Goal: Information Seeking & Learning: Learn about a topic

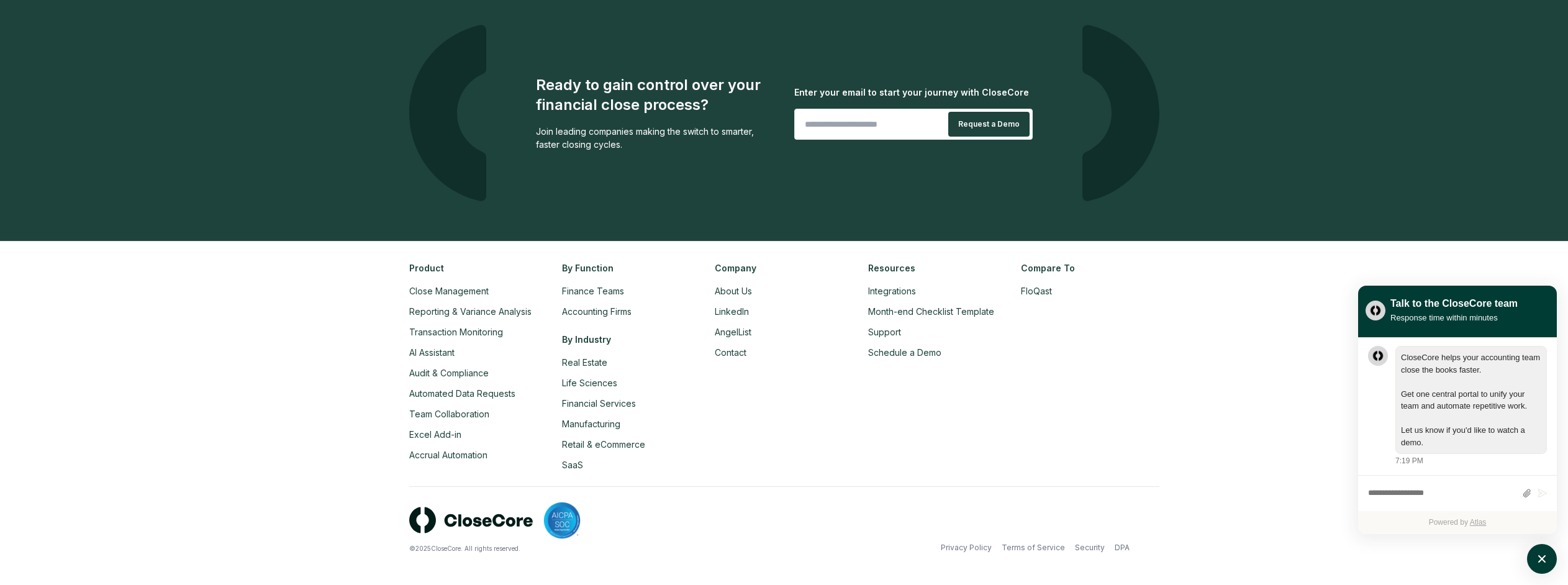
scroll to position [2851, 0]
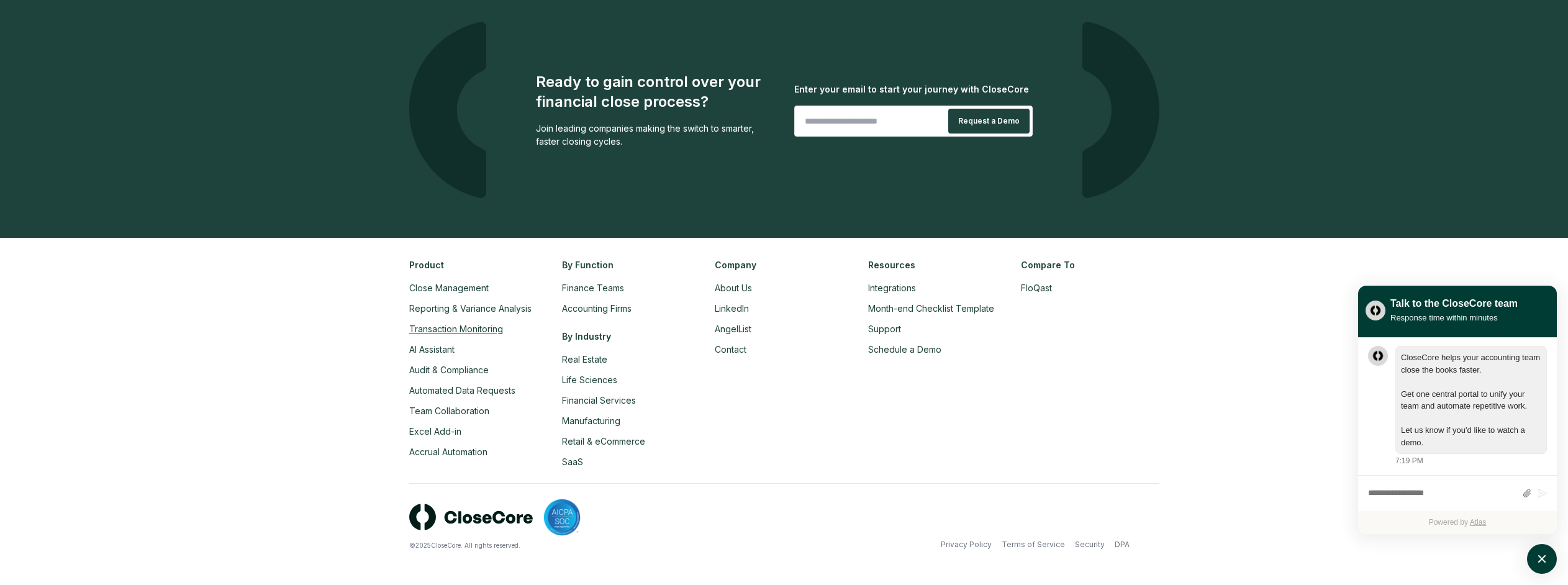
click at [442, 326] on link "Transaction Monitoring" at bounding box center [456, 329] width 94 height 11
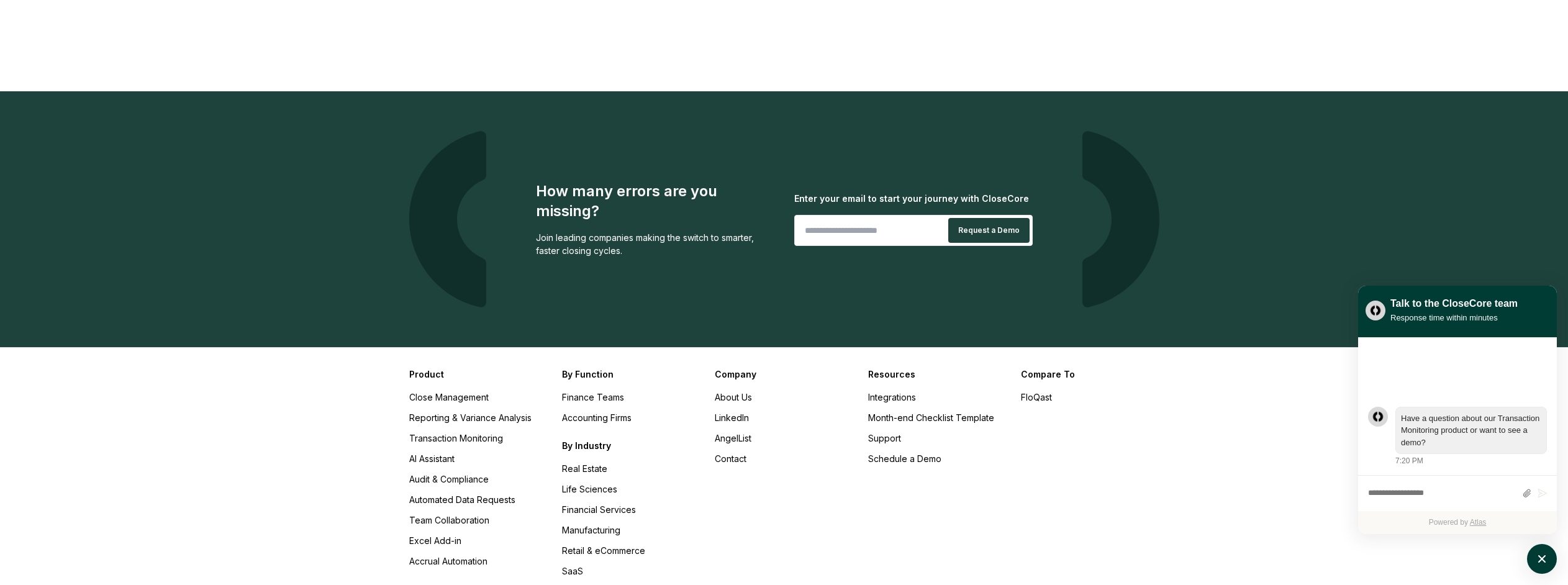
scroll to position [2223, 0]
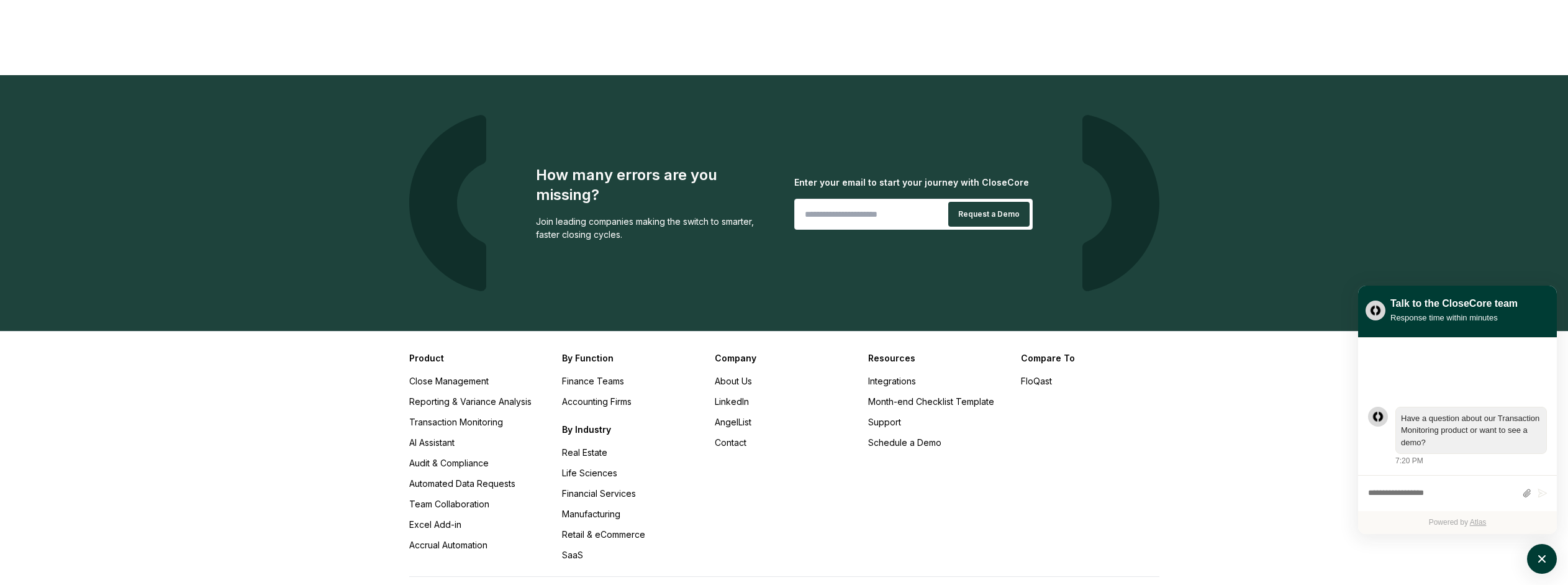
click at [444, 538] on li "Accrual Automation" at bounding box center [478, 545] width 138 height 13
click at [447, 540] on link "Accrual Automation" at bounding box center [448, 545] width 79 height 11
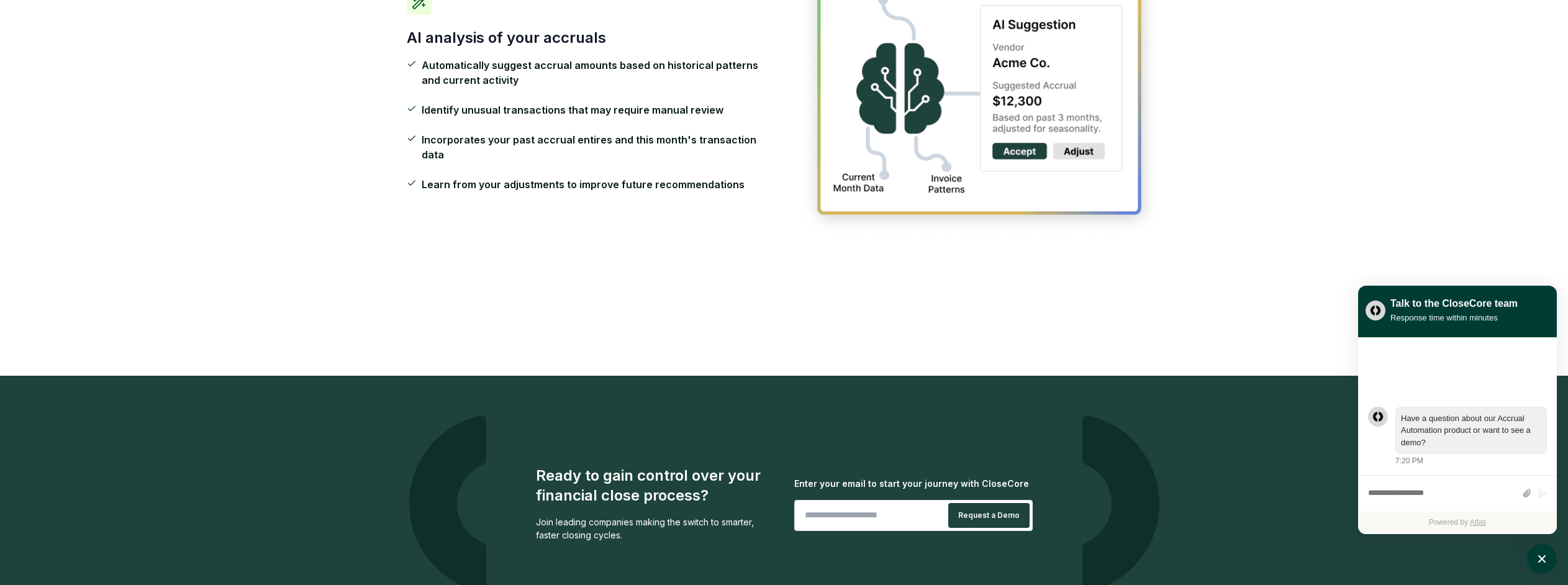
scroll to position [1872, 0]
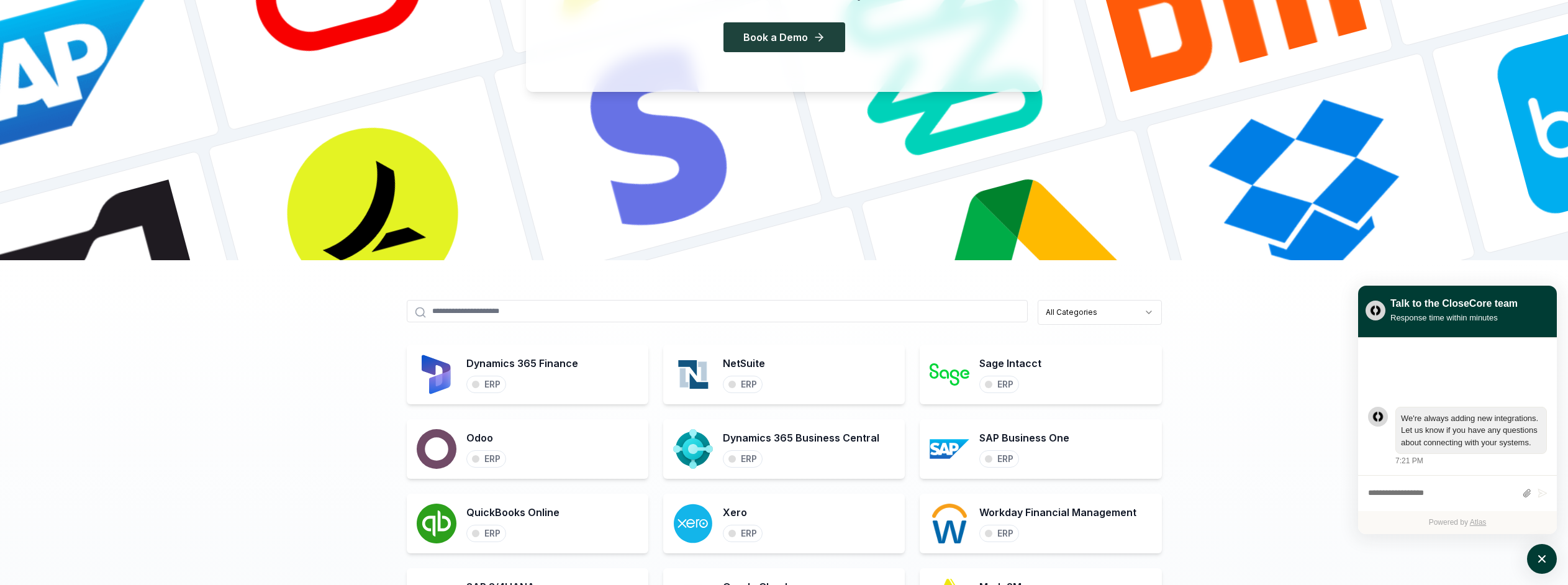
scroll to position [336, 0]
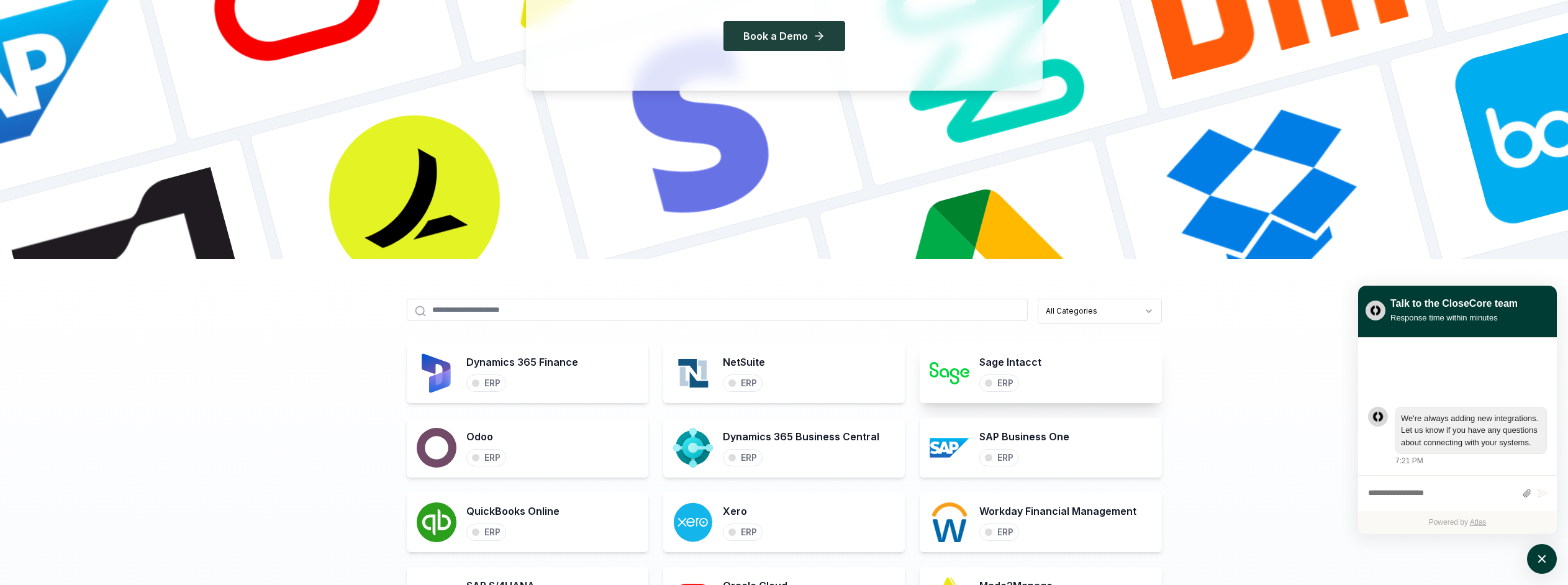
click at [1060, 365] on div "Sage Intacct ERP" at bounding box center [1040, 373] width 241 height 60
click at [1023, 362] on h3 "Sage Intacct" at bounding box center [1010, 362] width 62 height 15
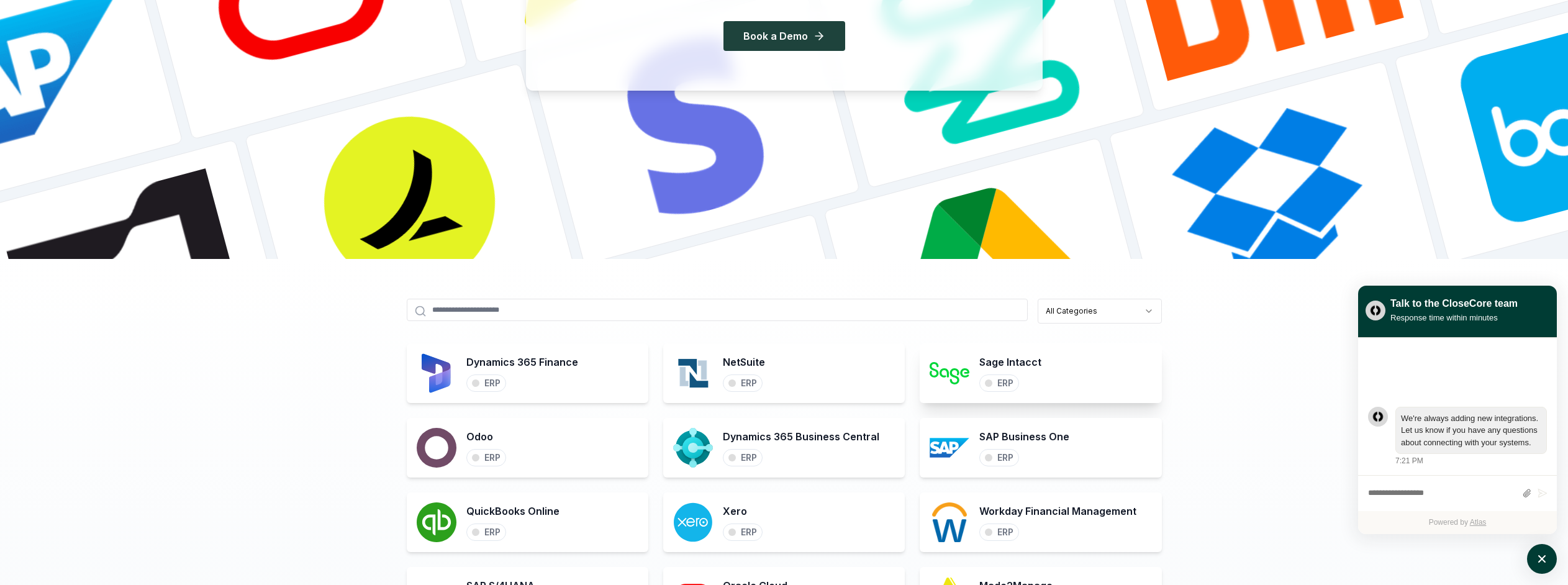
click at [956, 367] on img at bounding box center [949, 372] width 40 height 40
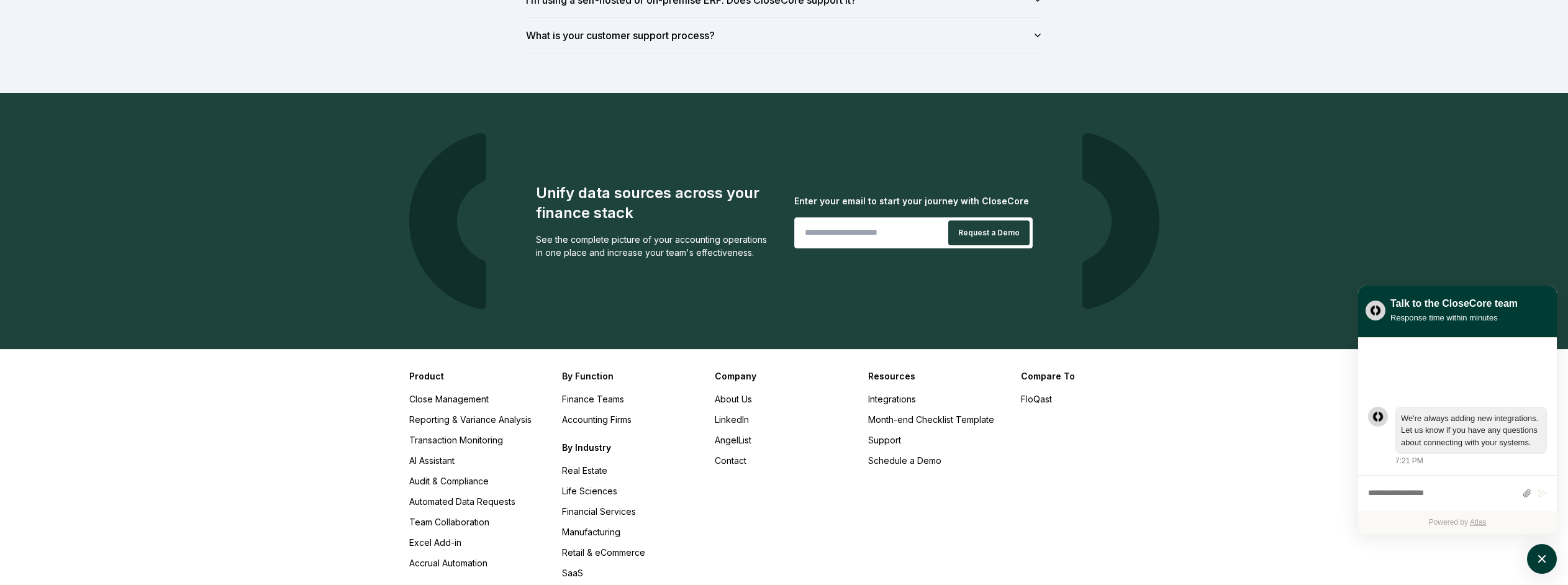
scroll to position [1827, 0]
click at [975, 425] on li "Month-end Checklist Template" at bounding box center [936, 419] width 138 height 13
click at [979, 418] on link "Month-end Checklist Template" at bounding box center [931, 419] width 126 height 11
click at [1047, 398] on link "FloQast" at bounding box center [1036, 398] width 31 height 11
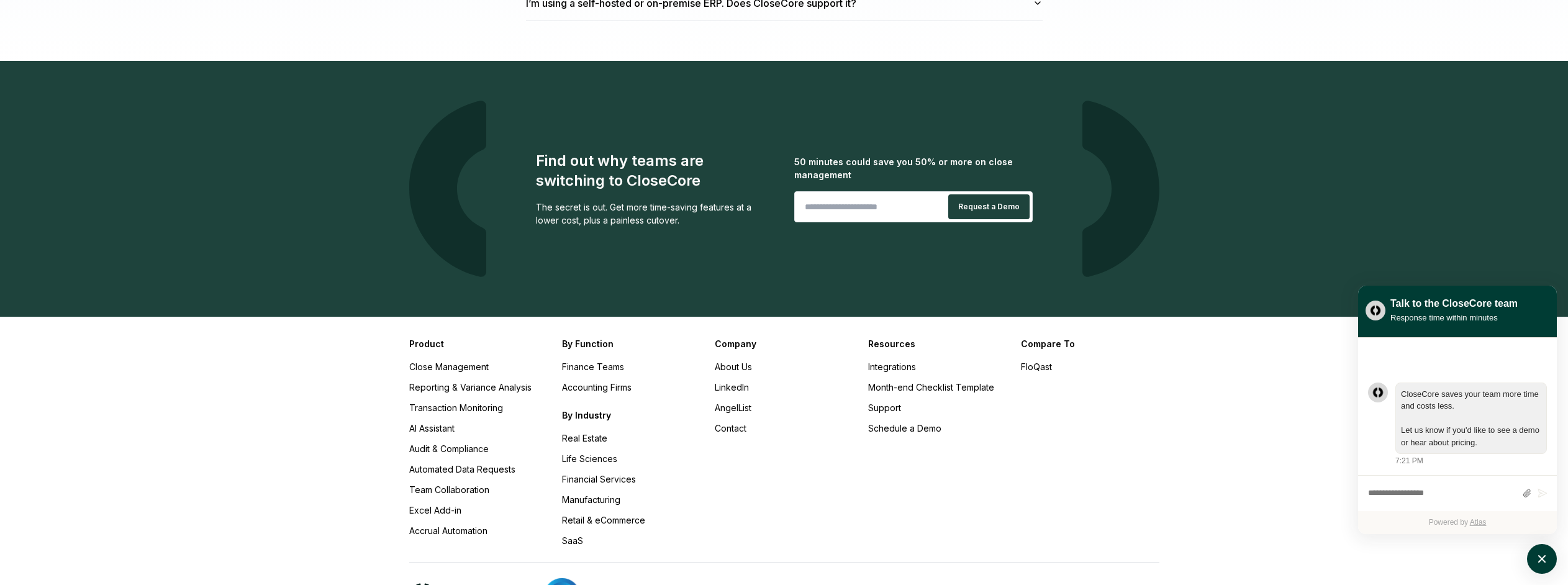
scroll to position [3784, 0]
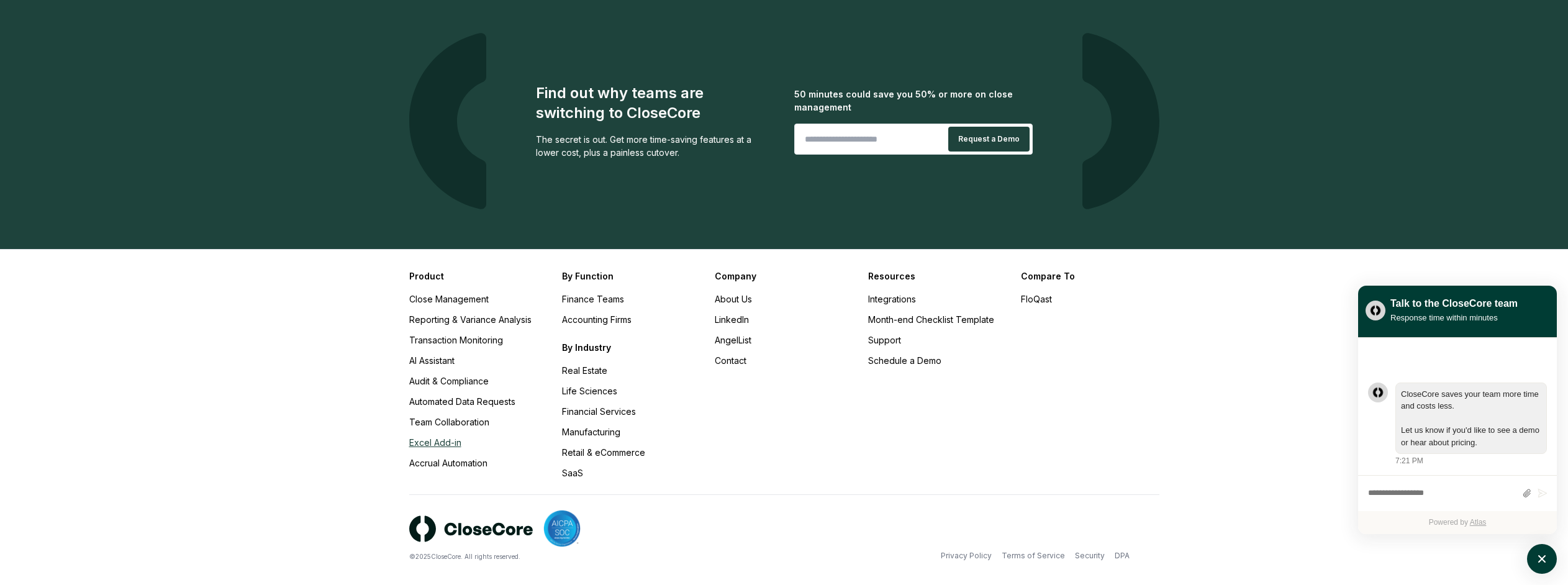
click at [434, 437] on link "Excel Add-in" at bounding box center [435, 442] width 52 height 11
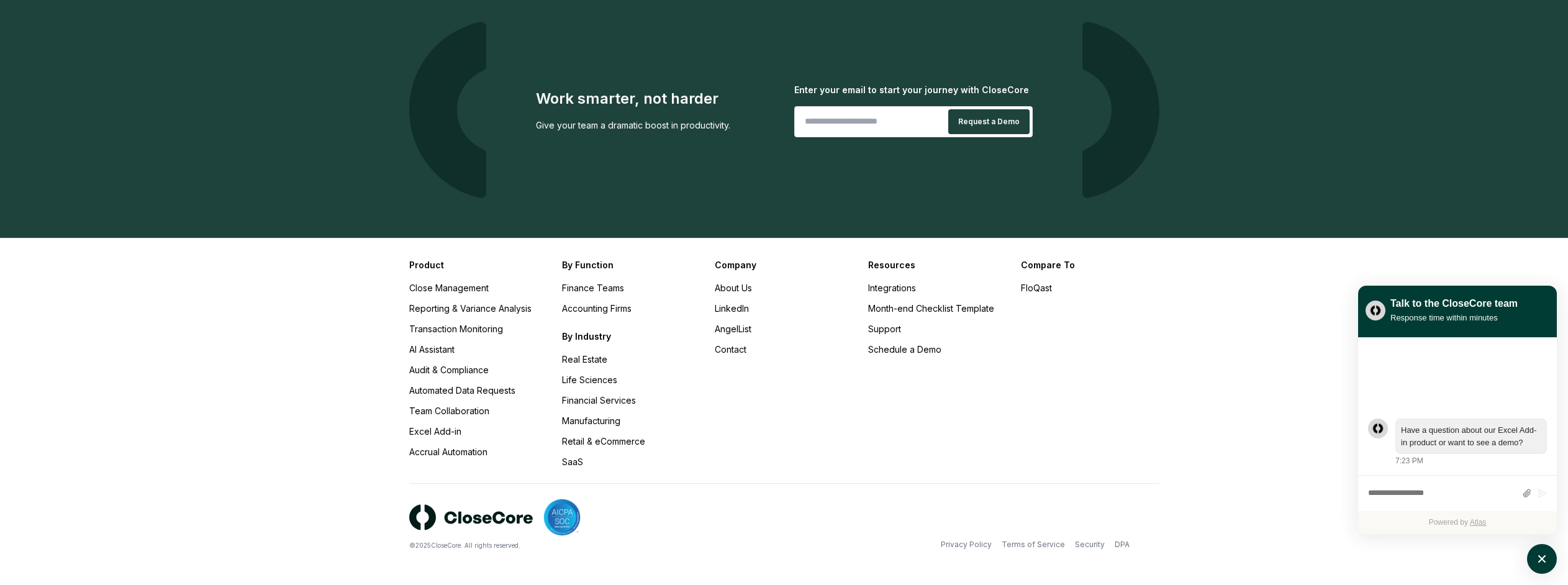
scroll to position [2507, 0]
click at [467, 287] on link "Close Management" at bounding box center [449, 287] width 79 height 11
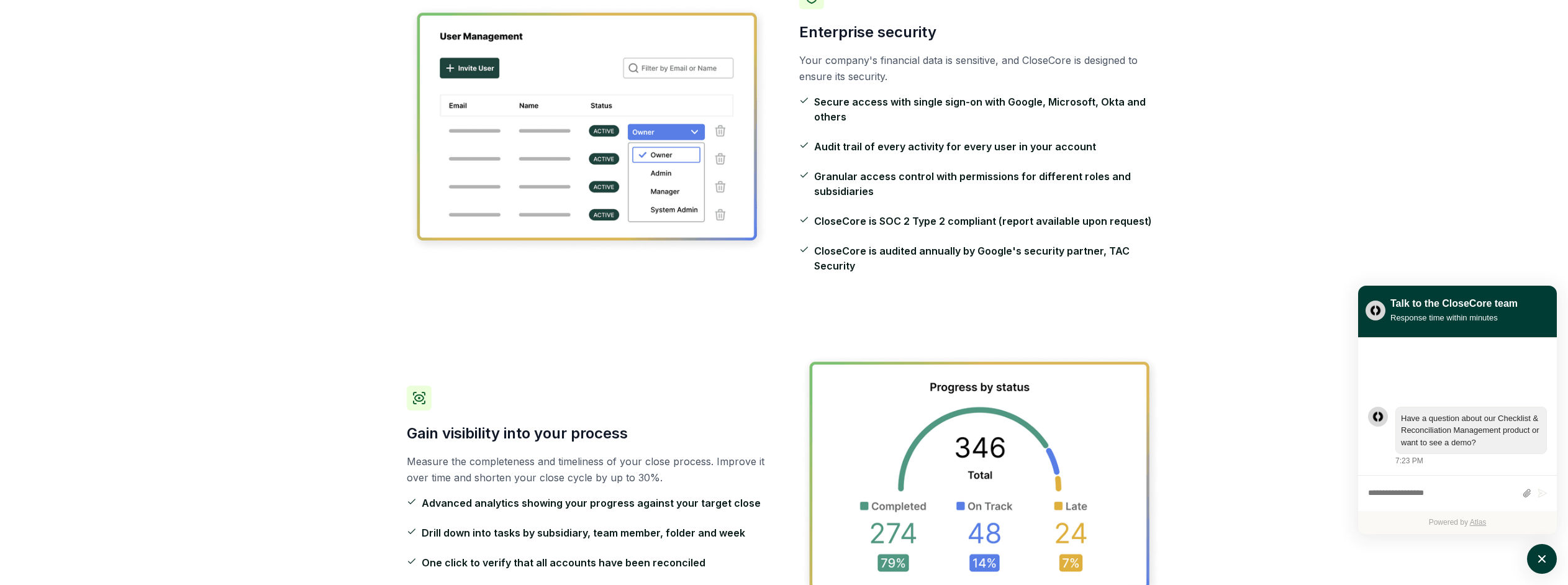
scroll to position [1720, 0]
